Goal: Book appointment/travel/reservation

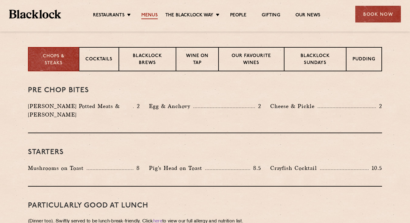
scroll to position [237, 0]
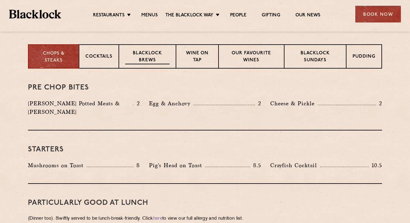
click at [151, 55] on p "Blacklock Brews" at bounding box center [147, 57] width 44 height 14
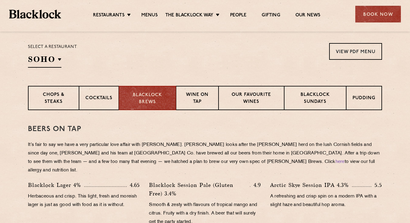
scroll to position [193, 0]
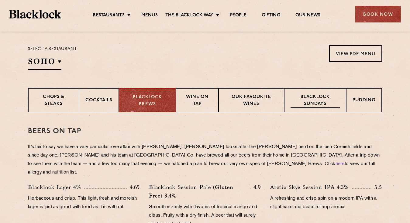
click at [310, 93] on div "Blacklock Sundays" at bounding box center [315, 100] width 62 height 24
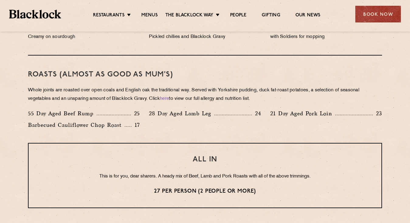
scroll to position [411, 0]
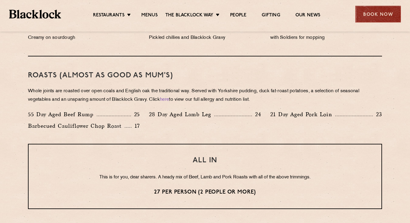
click at [371, 12] on div "Book Now" at bounding box center [378, 14] width 46 height 17
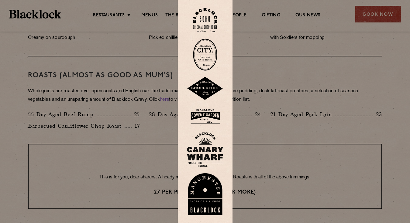
click at [209, 21] on img at bounding box center [205, 20] width 24 height 25
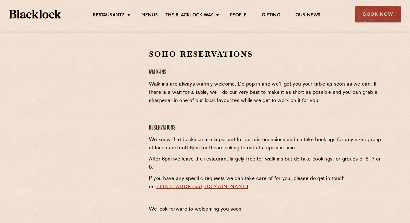
scroll to position [193, 0]
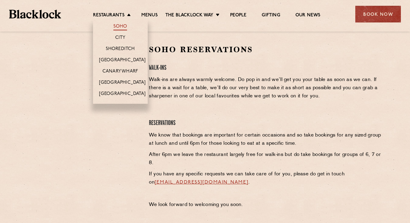
click at [121, 24] on link "Soho" at bounding box center [120, 27] width 14 height 7
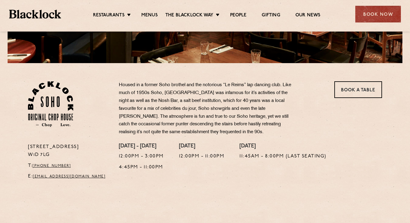
scroll to position [158, 0]
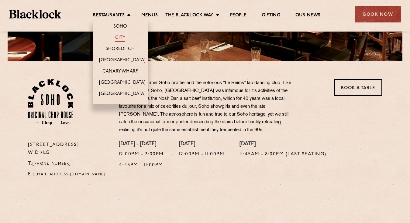
click at [118, 36] on link "City" at bounding box center [120, 38] width 10 height 7
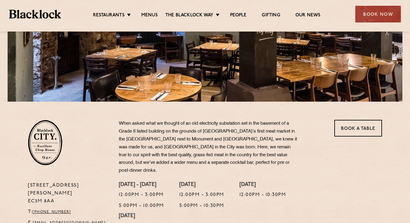
scroll to position [118, 0]
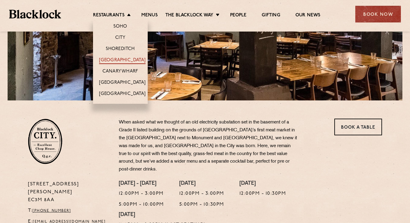
click at [121, 58] on link "[GEOGRAPHIC_DATA]" at bounding box center [122, 60] width 46 height 7
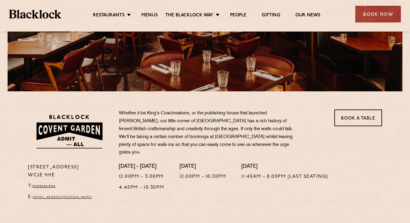
scroll to position [128, 0]
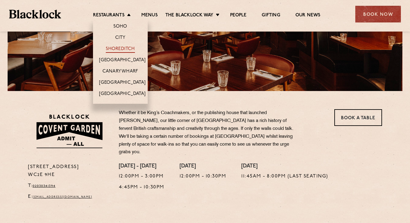
click at [122, 47] on link "Shoreditch" at bounding box center [120, 49] width 29 height 7
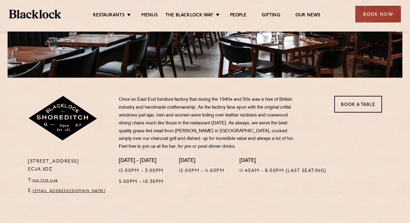
scroll to position [145, 0]
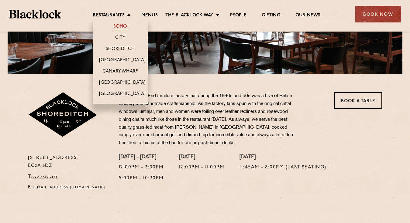
click at [121, 26] on link "Soho" at bounding box center [120, 27] width 14 height 7
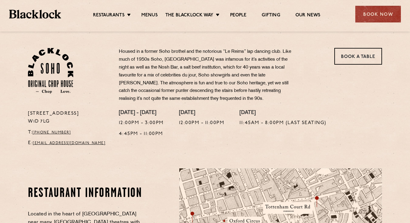
scroll to position [191, 0]
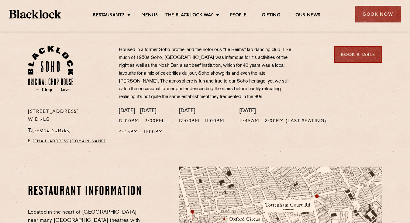
click at [353, 55] on link "Book a Table" at bounding box center [358, 54] width 48 height 17
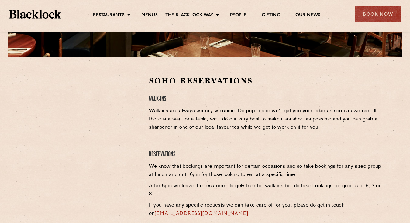
scroll to position [169, 0]
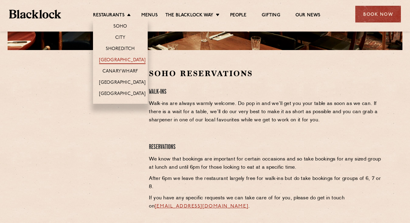
click at [116, 60] on link "[GEOGRAPHIC_DATA]" at bounding box center [122, 60] width 46 height 7
